Goal: Transaction & Acquisition: Purchase product/service

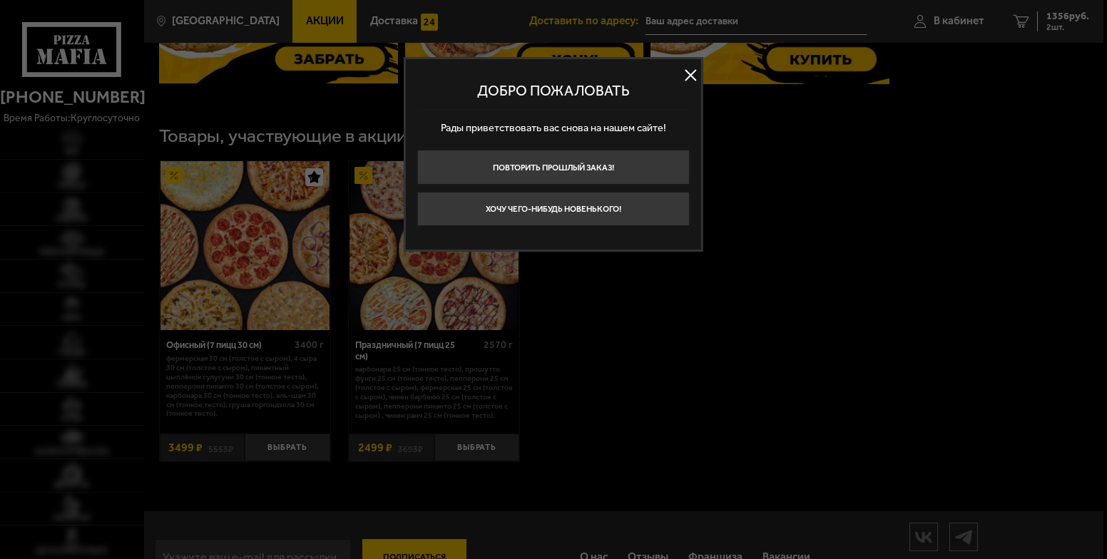
type input "[STREET_ADDRESS]"
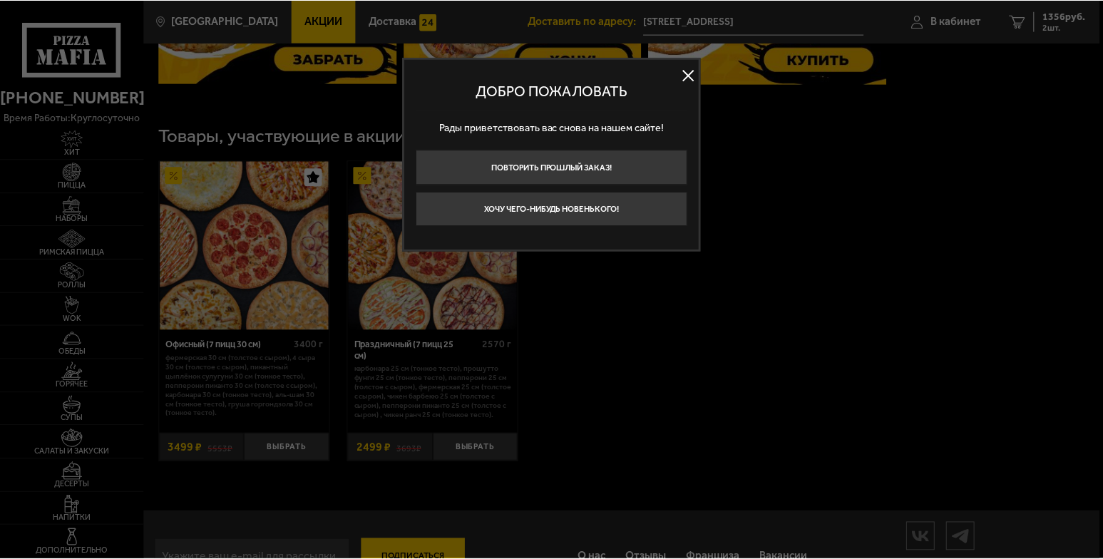
scroll to position [713, 0]
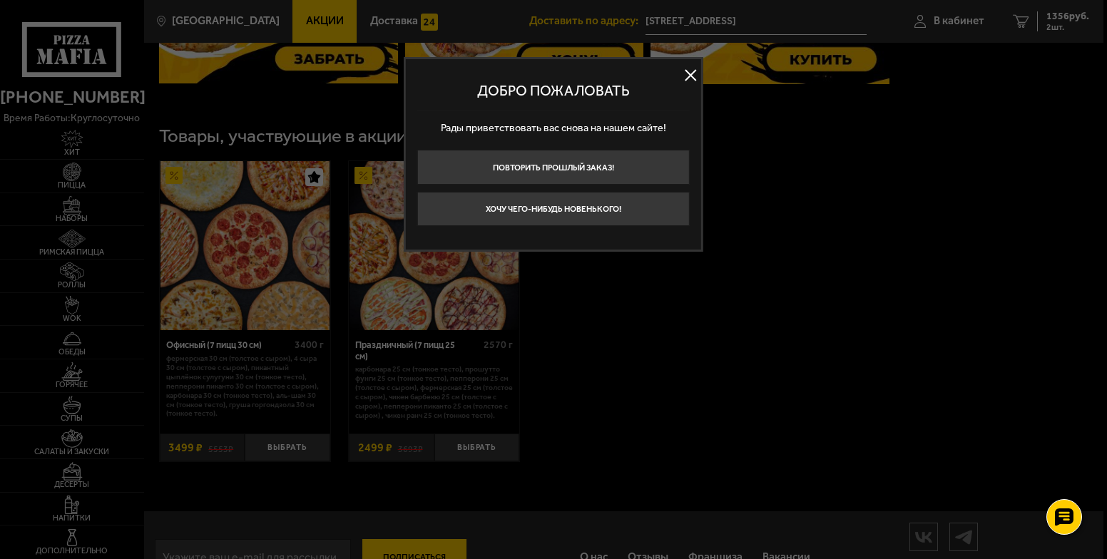
click at [696, 78] on button at bounding box center [690, 75] width 21 height 21
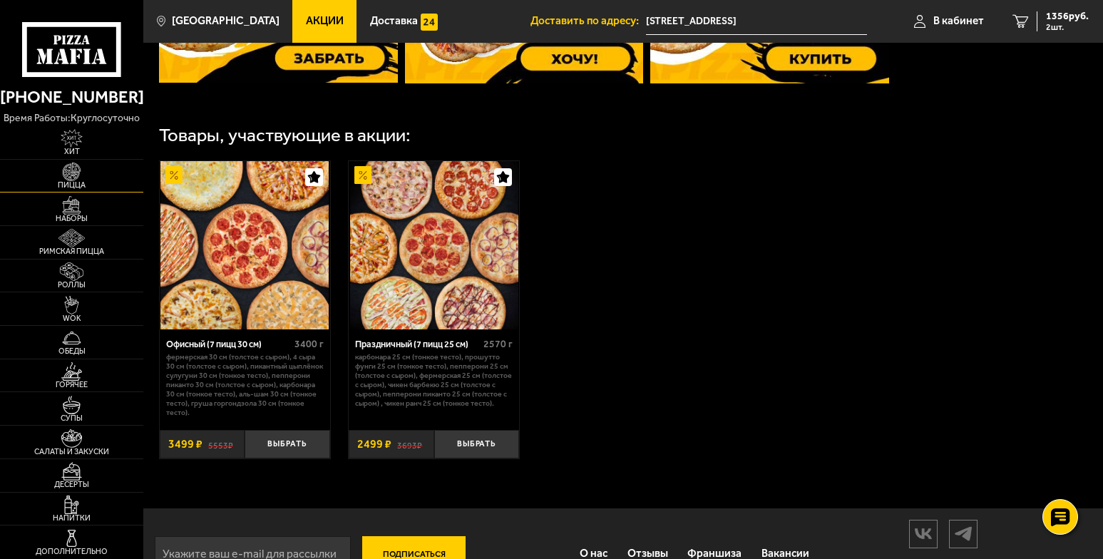
click at [91, 172] on img at bounding box center [72, 172] width 44 height 19
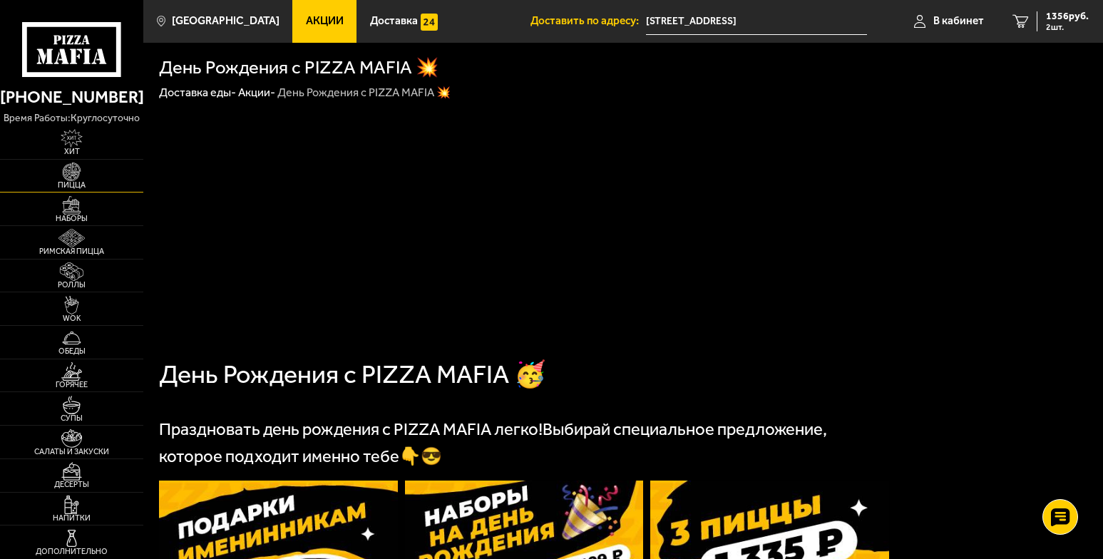
click at [91, 172] on img at bounding box center [72, 172] width 44 height 19
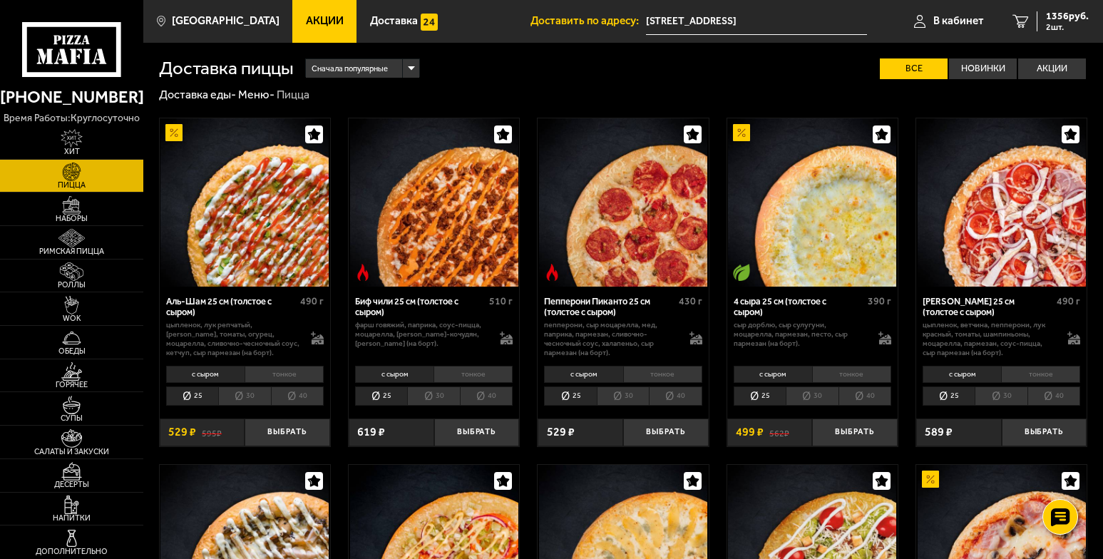
click at [307, 388] on li "40" at bounding box center [297, 397] width 53 height 20
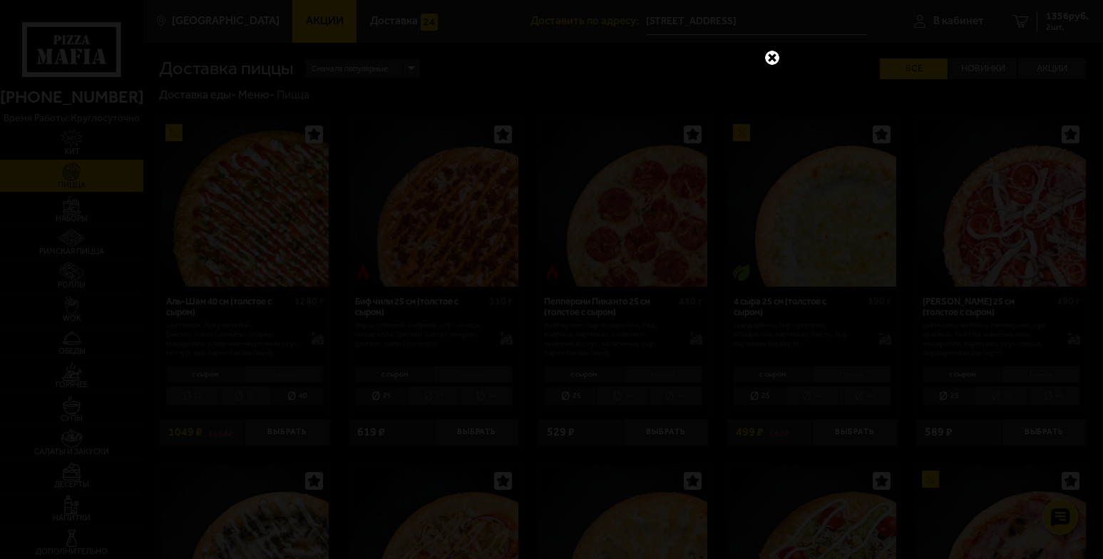
click at [764, 49] on link at bounding box center [772, 57] width 19 height 19
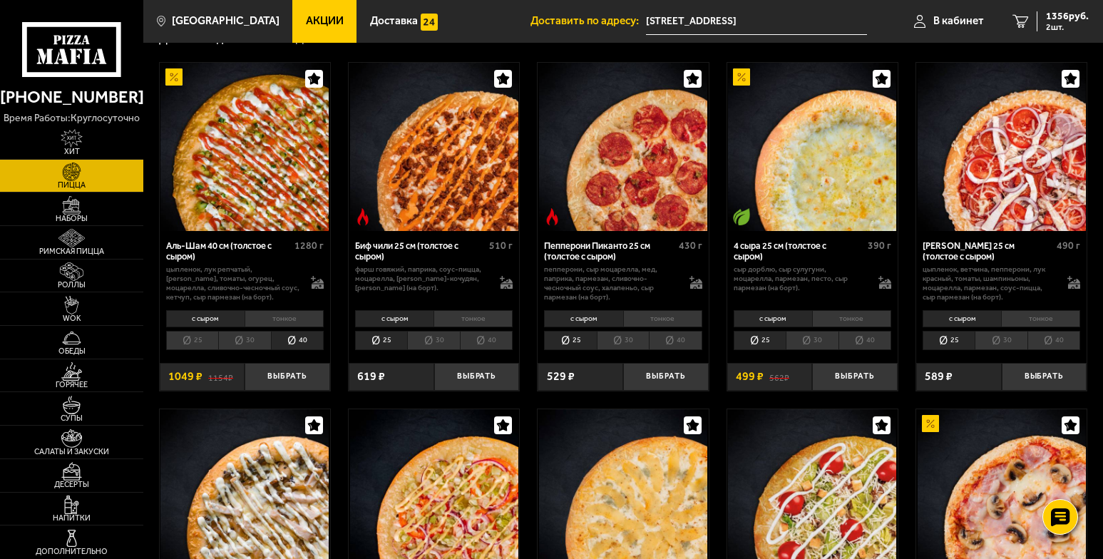
scroll to position [71, 0]
